Goal: Check status: Check status

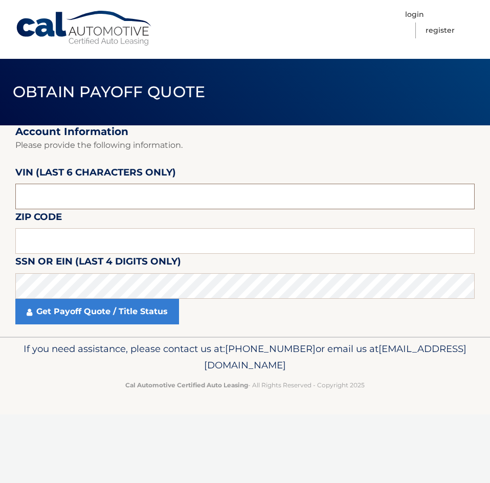
click at [90, 196] on input "text" at bounding box center [244, 197] width 459 height 26
click at [90, 196] on input "NA0129" at bounding box center [244, 197] width 459 height 26
type input "N*****"
type input "012909"
type input "07724"
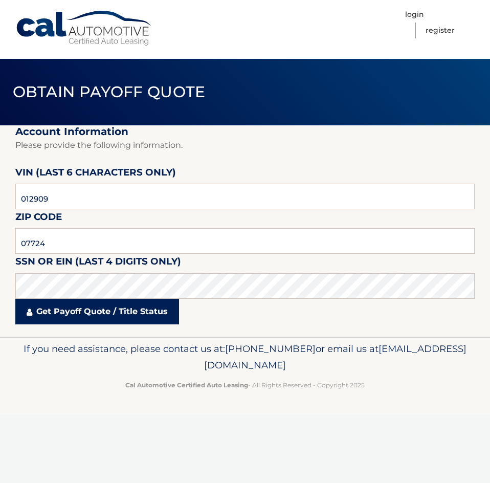
click at [101, 315] on link "Get Payoff Quote / Title Status" at bounding box center [97, 312] width 164 height 26
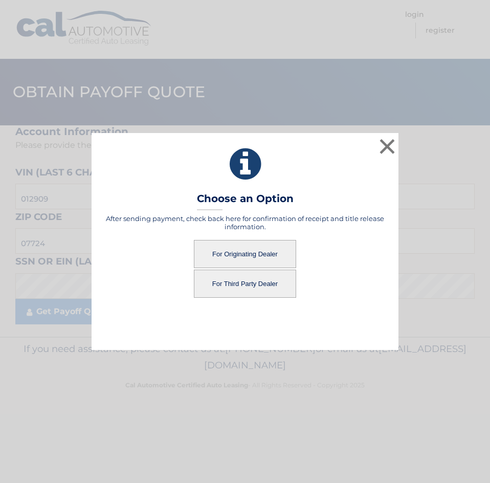
click at [252, 244] on button "For Originating Dealer" at bounding box center [245, 254] width 102 height 28
click at [234, 255] on button "For Originating Dealer" at bounding box center [245, 254] width 102 height 28
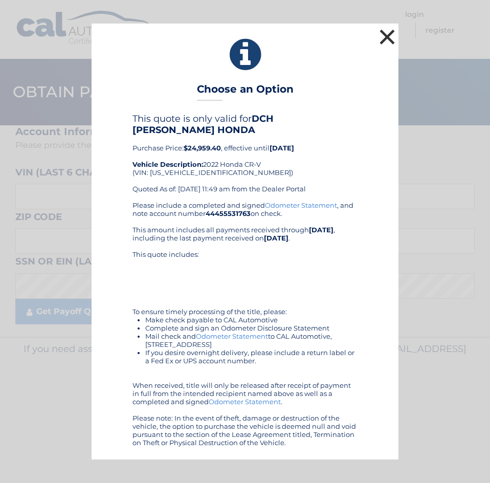
click at [389, 47] on button "×" at bounding box center [387, 37] width 20 height 20
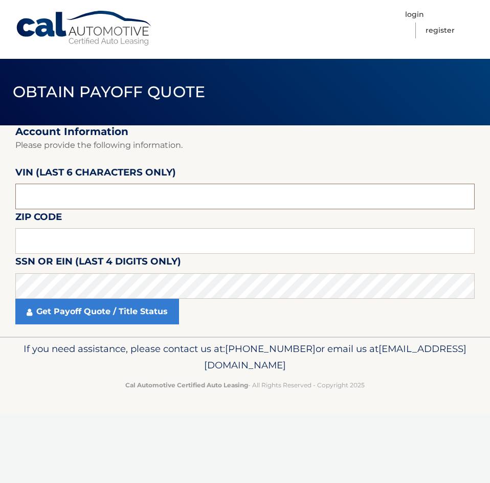
click at [119, 193] on input "text" at bounding box center [244, 197] width 459 height 26
type input "021909"
click at [127, 255] on label "SSN or EIN (last 4 digits only)" at bounding box center [98, 263] width 166 height 19
click at [125, 242] on input "text" at bounding box center [244, 241] width 459 height 26
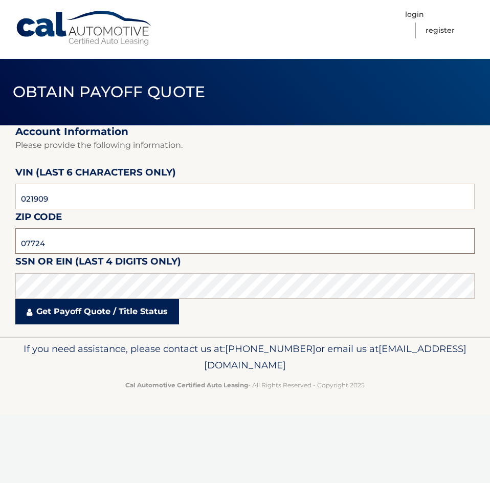
type input "07724"
click at [99, 322] on link "Get Payoff Quote / Title Status" at bounding box center [97, 312] width 164 height 26
click at [105, 315] on link "Get Payoff Quote / Title Status" at bounding box center [97, 312] width 164 height 26
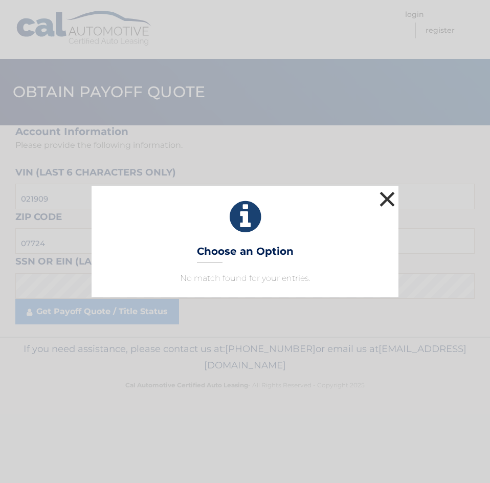
click at [387, 193] on button "×" at bounding box center [387, 199] width 20 height 20
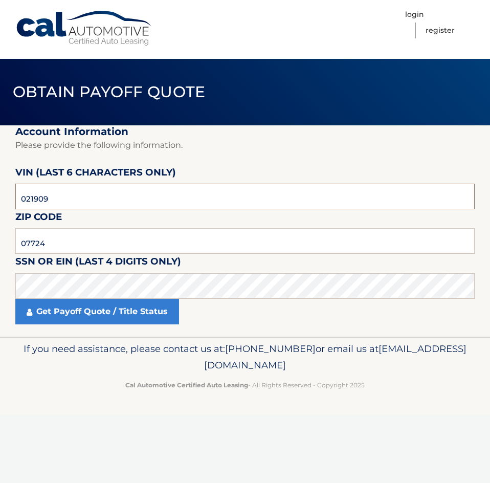
drag, startPoint x: 34, startPoint y: 199, endPoint x: 28, endPoint y: 201, distance: 6.8
click at [28, 201] on input "021909" at bounding box center [244, 197] width 459 height 26
type input "012909"
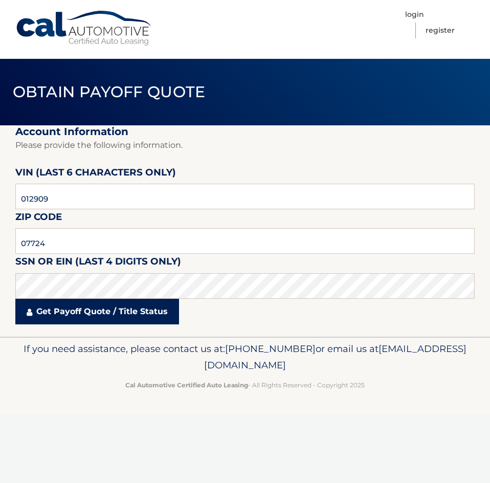
click at [92, 309] on link "Get Payoff Quote / Title Status" at bounding box center [97, 312] width 164 height 26
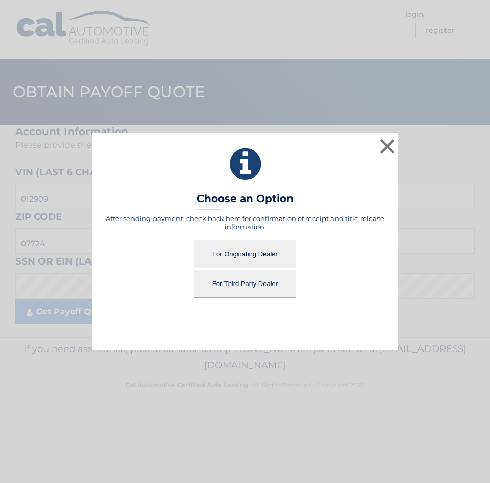
click at [233, 285] on button "For Third Party Dealer" at bounding box center [245, 284] width 102 height 28
click at [250, 288] on button "For Third Party Dealer" at bounding box center [245, 284] width 102 height 28
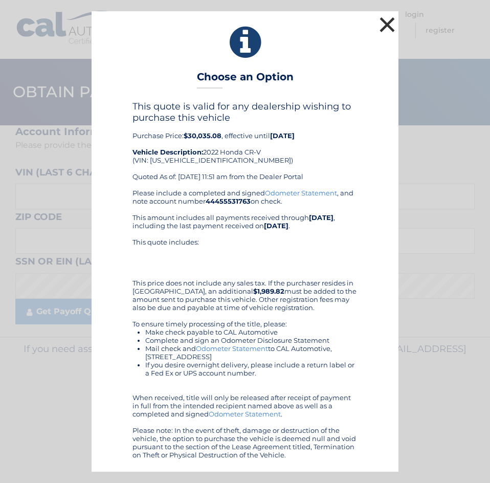
click at [382, 21] on button "×" at bounding box center [387, 24] width 20 height 20
